Goal: Information Seeking & Learning: Compare options

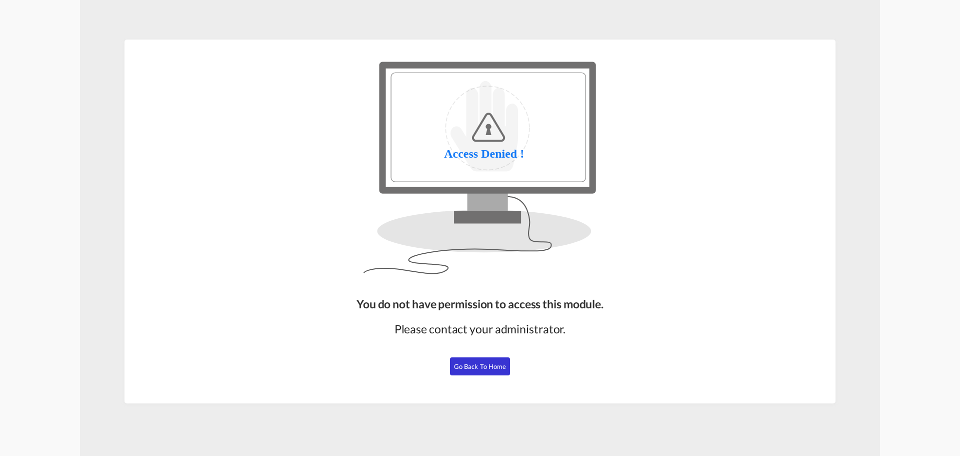
click at [497, 369] on span "Go Back to Home" at bounding box center [480, 366] width 53 height 8
